Goal: Task Accomplishment & Management: Manage account settings

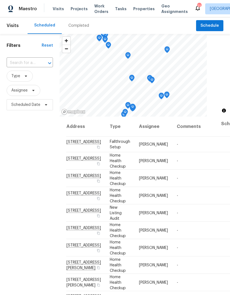
click at [76, 25] on div "Completed" at bounding box center [78, 26] width 21 height 6
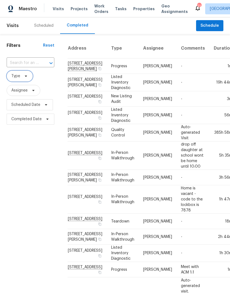
click at [17, 75] on span "Type" at bounding box center [15, 76] width 9 height 6
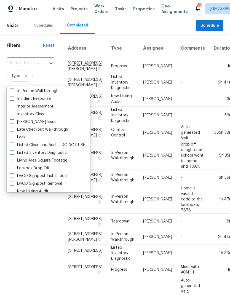
scroll to position [218, 0]
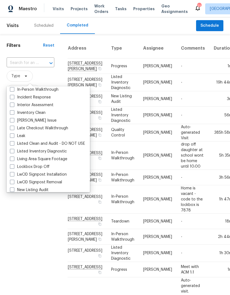
click at [10, 92] on label "In-Person Walkthrough" at bounding box center [34, 90] width 48 height 6
click at [10, 90] on input "In-Person Walkthrough" at bounding box center [12, 89] width 4 height 4
checkbox input "true"
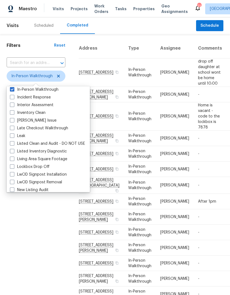
click at [18, 228] on div "Filters Reset ​ In-Person Walkthrough Assignee Scheduled Date Completed Date" at bounding box center [36, 228] width 72 height 388
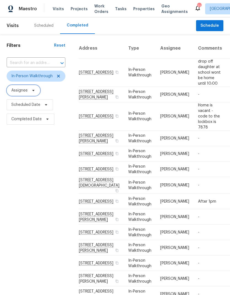
click at [28, 85] on span "Assignee" at bounding box center [24, 90] width 34 height 11
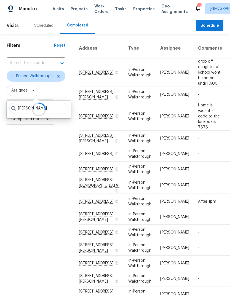
type input "[PERSON_NAME]"
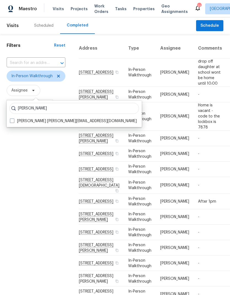
click at [15, 118] on label "Carmen Childs carmen.childs@opendoor.com" at bounding box center [73, 121] width 127 height 6
click at [13, 118] on input "Carmen Childs carmen.childs@opendoor.com" at bounding box center [12, 120] width 4 height 4
checkbox input "true"
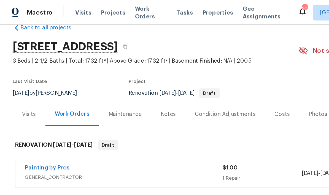
scroll to position [11, 0]
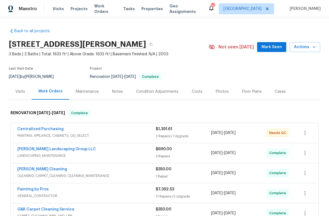
click at [110, 10] on span "Work Orders" at bounding box center [105, 8] width 22 height 11
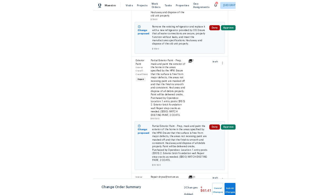
scroll to position [559, 3]
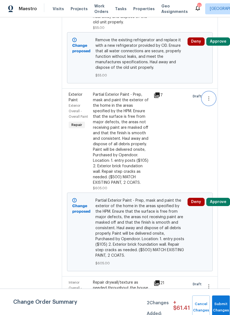
click at [212, 102] on icon "button" at bounding box center [208, 98] width 7 height 7
click at [169, 158] on div at bounding box center [115, 157] width 230 height 315
click at [127, 152] on div "Partial Exterior Paint - Prep, mask and paint the exterior of the home in the a…" at bounding box center [121, 139] width 57 height 94
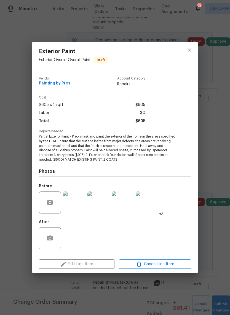
click at [77, 268] on div "Edit Line Item Cancel Line Item" at bounding box center [114, 264] width 165 height 18
click at [86, 175] on div "Photos Before +3 After" at bounding box center [115, 207] width 152 height 91
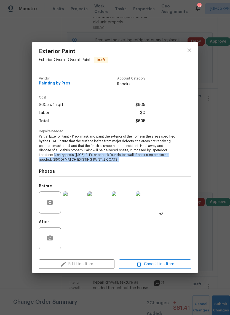
copy span "1. entry posts ($105) 2. Exterior brick foundation wall. Repair step cracks as …"
click at [187, 50] on icon "close" at bounding box center [189, 50] width 7 height 7
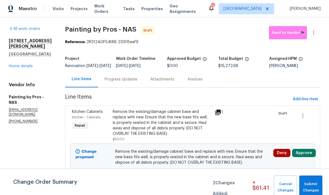
scroll to position [0, 0]
click at [16, 64] on link "Home details" at bounding box center [21, 66] width 24 height 4
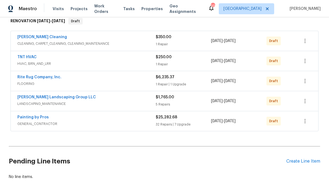
scroll to position [92, 0]
click at [229, 125] on button "button" at bounding box center [304, 121] width 13 height 13
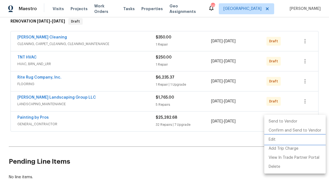
click at [229, 140] on li "Edit" at bounding box center [294, 139] width 61 height 9
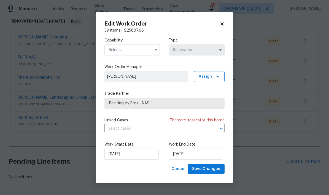
click at [118, 49] on input "text" at bounding box center [132, 50] width 56 height 11
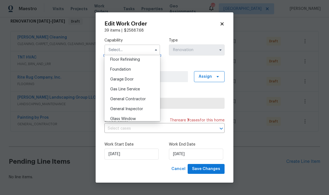
scroll to position [227, 0]
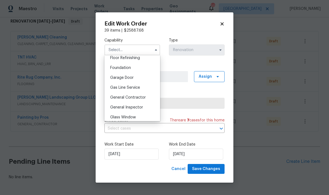
click at [115, 99] on span "General Contractor" at bounding box center [128, 98] width 36 height 4
type input "General Contractor"
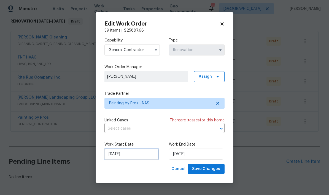
click at [126, 155] on input "9/29/2025" at bounding box center [131, 154] width 54 height 11
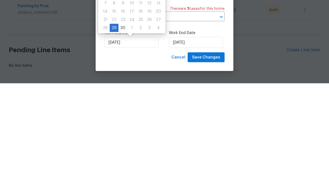
click at [149, 164] on div "Cancel Save Changes" at bounding box center [164, 169] width 120 height 10
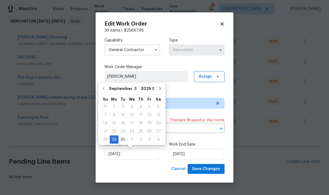
click at [149, 60] on div "Capability General Contractor Type Renovation Work Order Manager Eric Ovalle As…" at bounding box center [164, 98] width 120 height 131
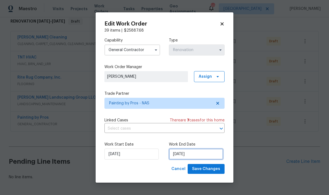
click at [186, 153] on input "10/16/2025" at bounding box center [196, 154] width 54 height 11
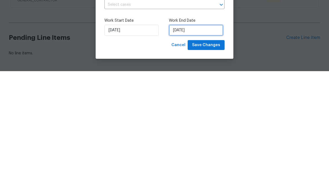
select select "9"
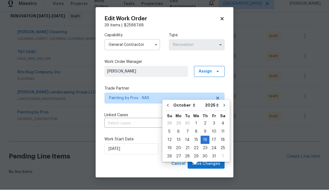
click at [147, 28] on div "39 items | $ 25887.68" at bounding box center [164, 31] width 120 height 6
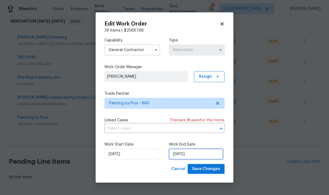
click at [175, 154] on input "10/16/2025" at bounding box center [196, 154] width 54 height 11
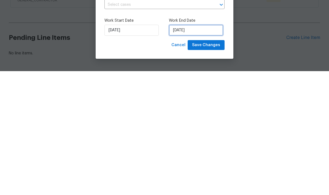
select select "9"
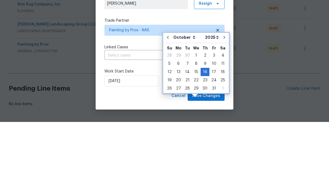
click at [167, 108] on icon "Go to previous month" at bounding box center [167, 110] width 4 height 4
type input "9/29/2025"
select select "8"
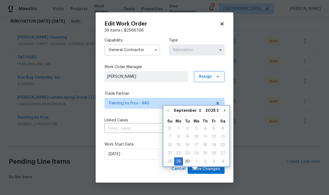
click at [220, 105] on button "Go to next month" at bounding box center [224, 110] width 8 height 11
type input "10/29/2025"
select select "9"
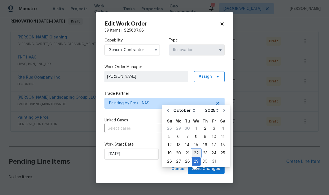
click at [193, 150] on div "22" at bounding box center [196, 154] width 9 height 8
type input "10/22/2025"
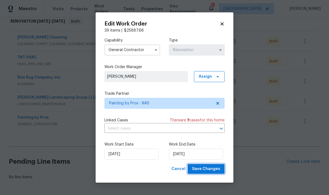
click at [196, 169] on span "Save Changes" at bounding box center [206, 169] width 28 height 7
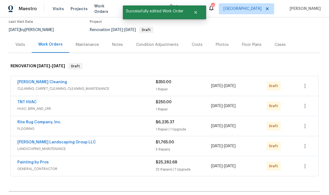
scroll to position [40, 0]
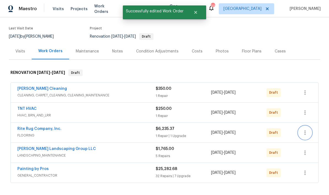
click at [229, 130] on icon "button" at bounding box center [304, 133] width 7 height 7
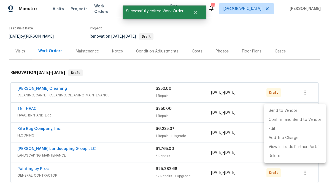
click at [229, 129] on li "Edit" at bounding box center [294, 129] width 61 height 9
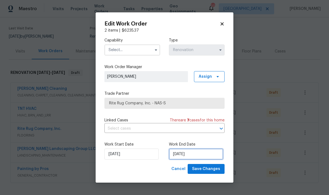
click at [179, 155] on input "10/15/2025" at bounding box center [196, 154] width 54 height 11
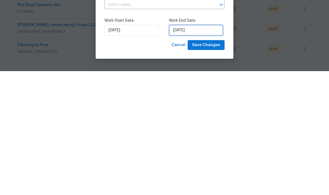
select select "9"
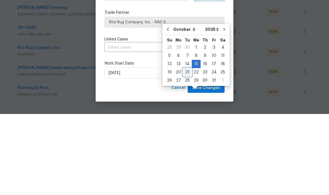
click at [183, 150] on div "21" at bounding box center [187, 154] width 9 height 8
type input "10/21/2025"
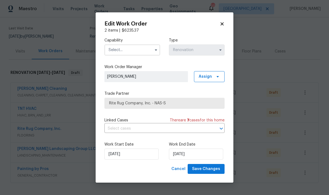
click at [122, 48] on input "text" at bounding box center [132, 50] width 56 height 11
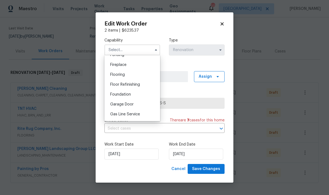
scroll to position [202, 0]
click at [112, 73] on span "Flooring" at bounding box center [117, 74] width 15 height 4
type input "Flooring"
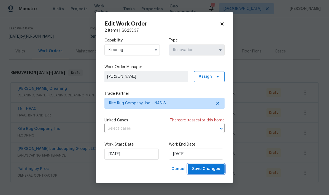
click at [203, 168] on span "Save Changes" at bounding box center [206, 169] width 28 height 7
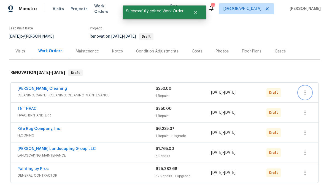
click at [229, 86] on button "button" at bounding box center [304, 92] width 13 height 13
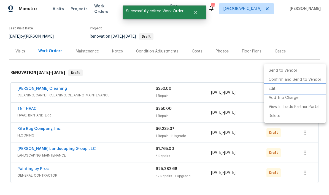
click at [229, 89] on li "Edit" at bounding box center [294, 89] width 61 height 9
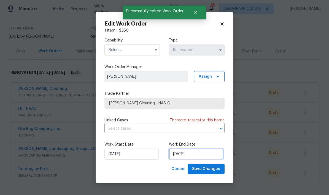
click at [178, 154] on input "10/17/2025" at bounding box center [196, 154] width 54 height 11
select select "9"
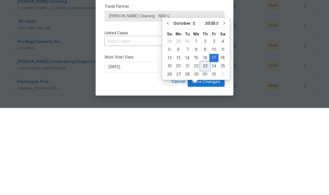
click at [202, 150] on div "23" at bounding box center [204, 154] width 9 height 8
type input "10/23/2025"
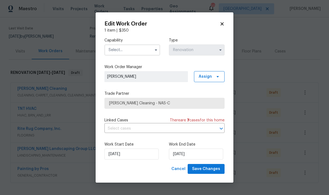
click at [127, 48] on input "text" at bounding box center [132, 50] width 56 height 11
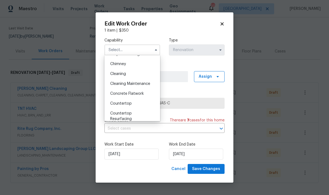
scroll to position [67, 0]
click at [113, 74] on span "Cleaning" at bounding box center [118, 74] width 16 height 4
type input "Cleaning"
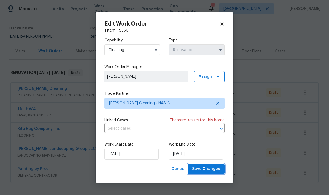
click at [195, 170] on span "Save Changes" at bounding box center [206, 169] width 28 height 7
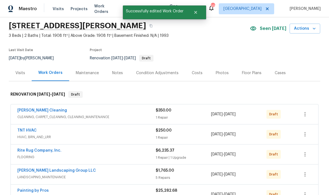
scroll to position [17, 0]
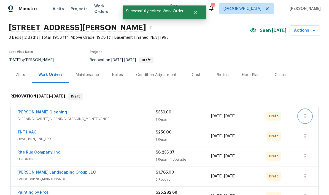
click at [229, 110] on button "button" at bounding box center [304, 116] width 13 height 13
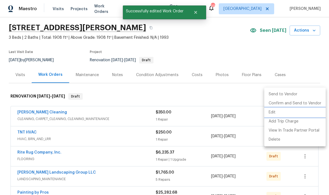
click at [229, 114] on li "Edit" at bounding box center [294, 112] width 61 height 9
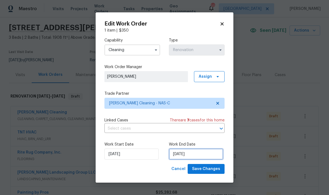
click at [182, 160] on input "10/23/2025" at bounding box center [196, 154] width 54 height 11
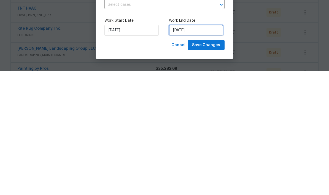
select select "9"
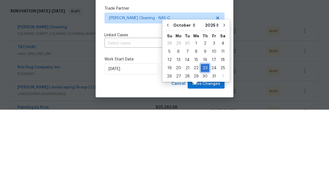
click at [203, 150] on div "23" at bounding box center [204, 154] width 9 height 8
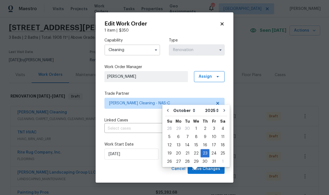
click at [220, 19] on div "Edit Work Order 1 item | $ 350 Capability Cleaning Type Renovation Work Order M…" at bounding box center [165, 97] width 138 height 171
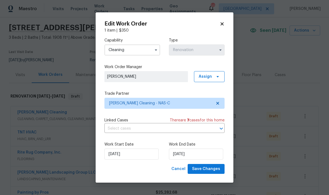
click at [220, 23] on icon at bounding box center [221, 23] width 5 height 5
